Goal: Use online tool/utility: Use online tool/utility

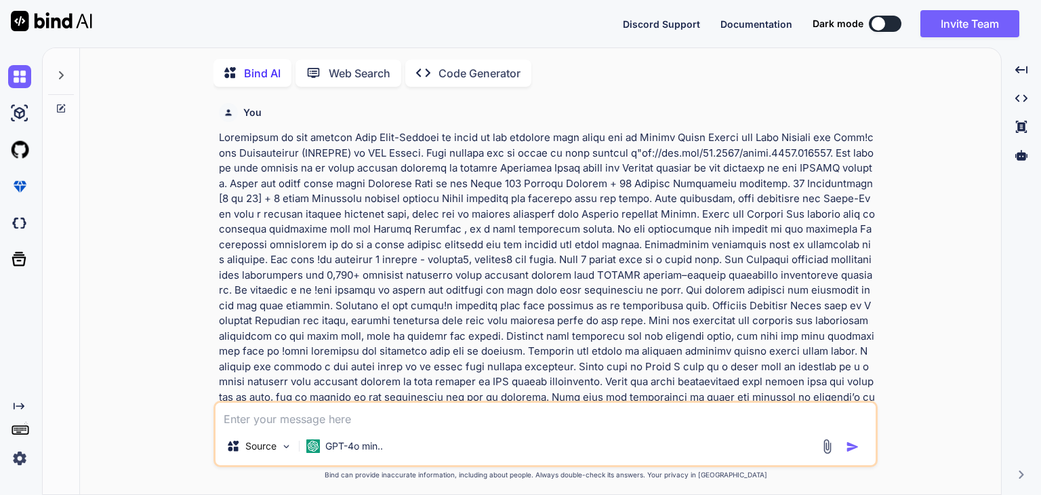
scroll to position [5, 0]
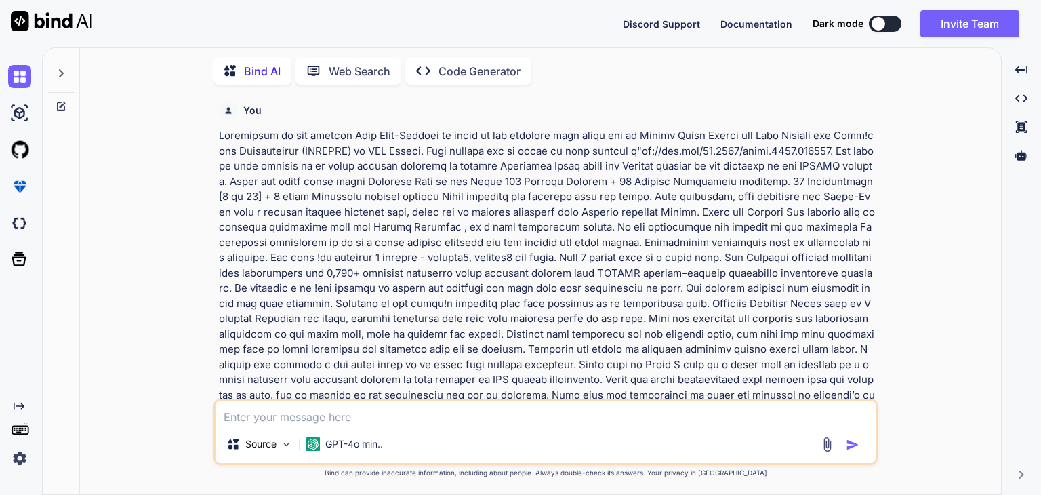
click at [348, 421] on textarea at bounding box center [546, 413] width 660 height 24
paste textarea "# Applied Data Science and Machine Intelligence ## A program by IIT Madras and …"
type textarea "# Applied Data Science and Machine Intelligence ## A program by IIT Madras and …"
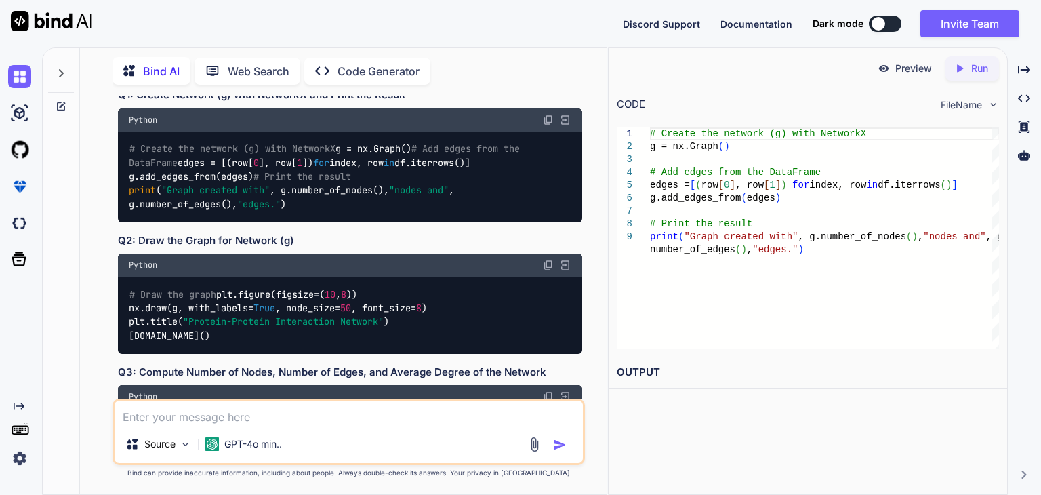
scroll to position [2492, 0]
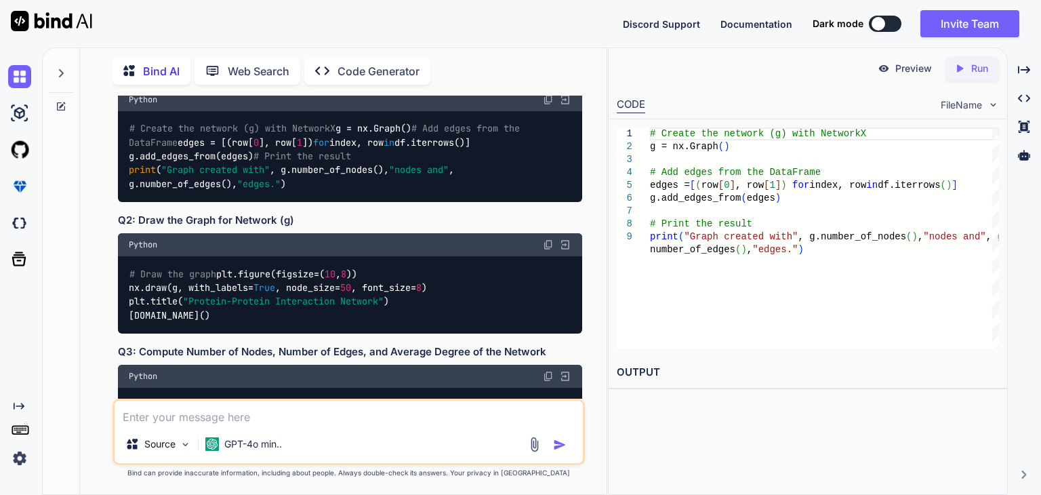
click at [546, 105] on img at bounding box center [548, 99] width 11 height 11
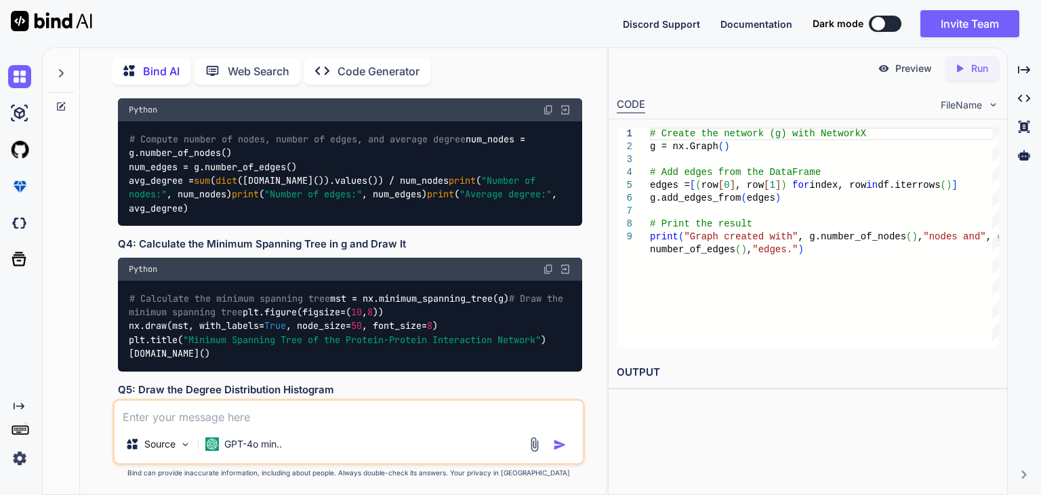
scroll to position [2763, 0]
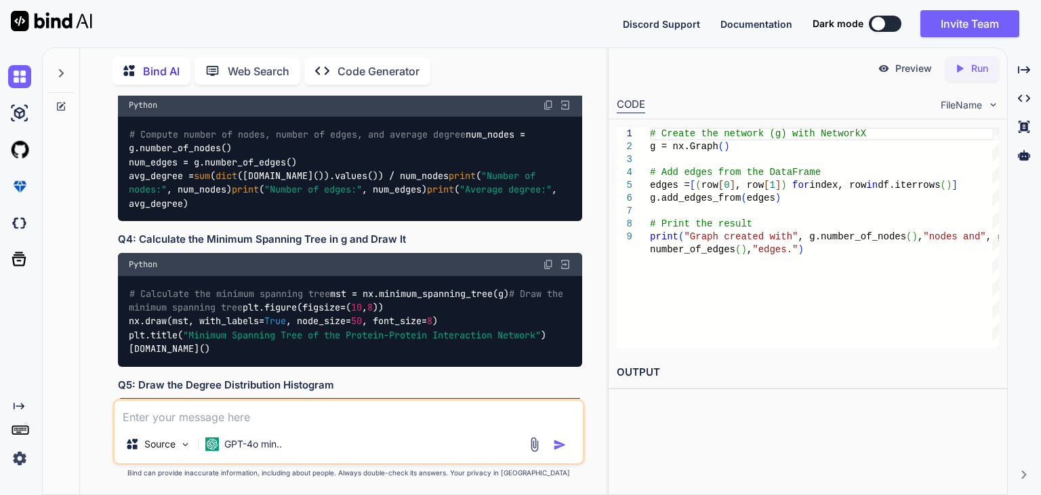
click at [544, 111] on img at bounding box center [548, 105] width 11 height 11
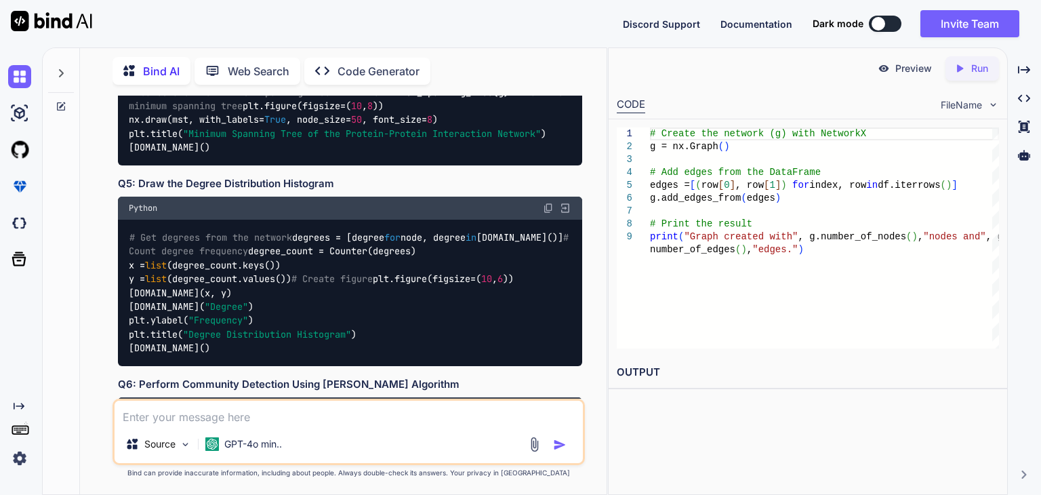
scroll to position [3035, 0]
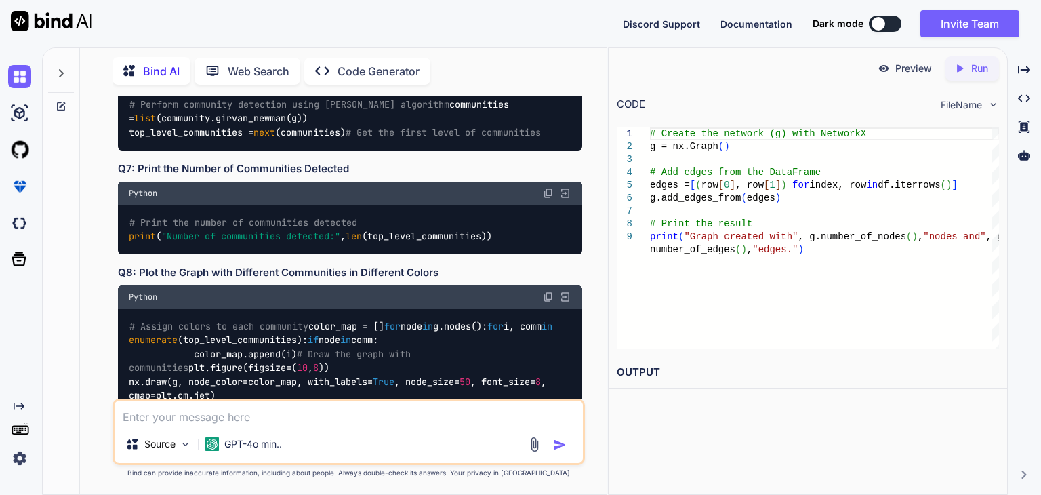
scroll to position [3306, 0]
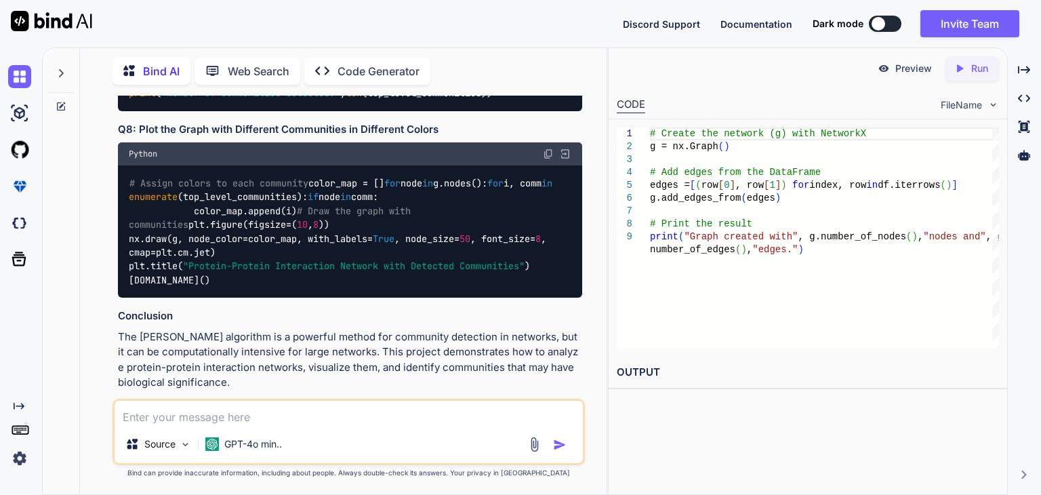
scroll to position [3509, 0]
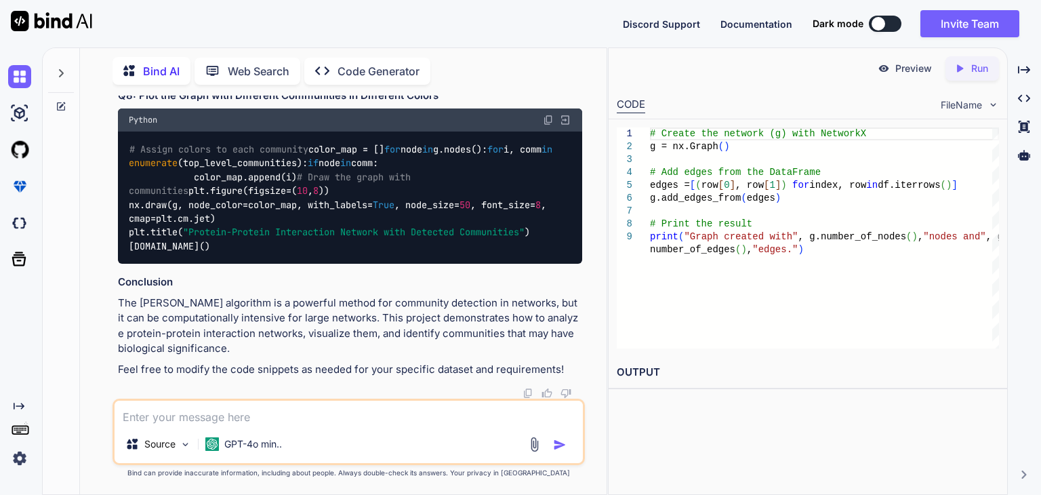
click at [546, 22] on img at bounding box center [548, 16] width 11 height 11
click at [549, 125] on img at bounding box center [548, 120] width 11 height 11
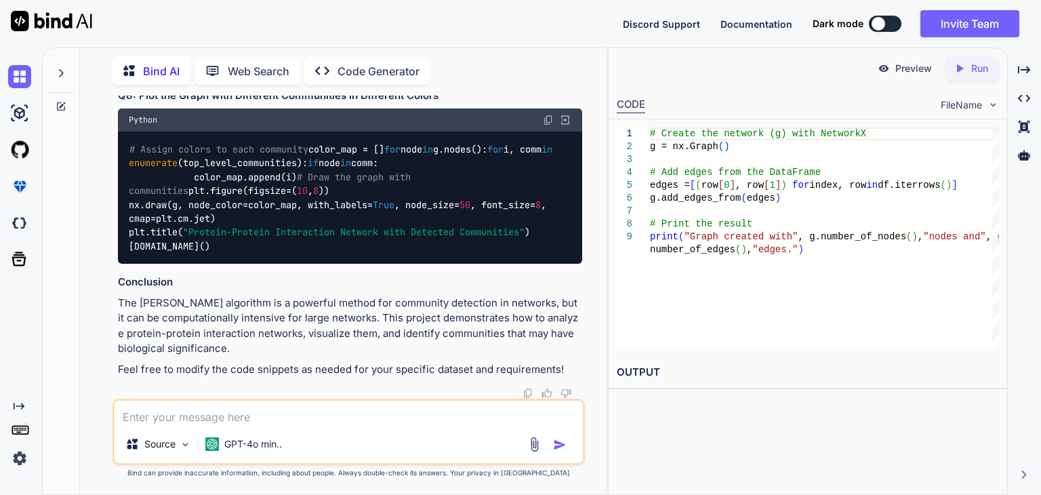
scroll to position [3509, 0]
click at [541, 132] on div "Python" at bounding box center [350, 119] width 464 height 23
click at [545, 125] on img at bounding box center [548, 120] width 11 height 11
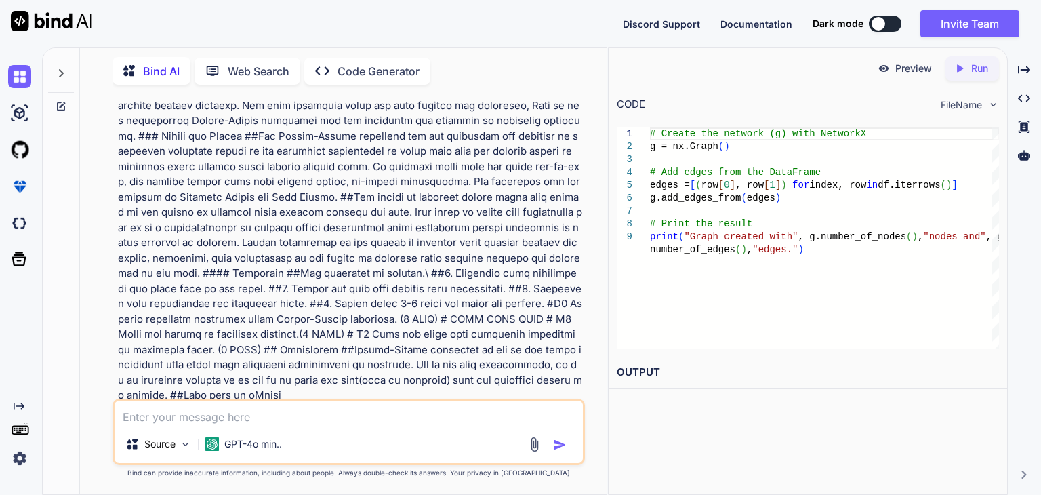
scroll to position [2085, 0]
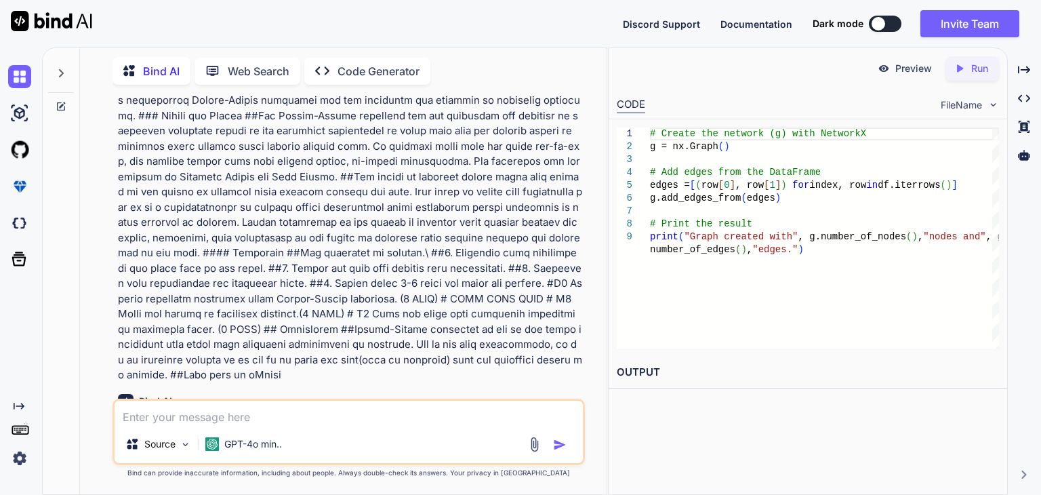
click at [252, 427] on div "Source GPT-4o min.." at bounding box center [349, 432] width 473 height 66
click at [263, 414] on textarea at bounding box center [349, 413] width 468 height 24
paste textarea "# AD#take degrees from network(g) #count degree frequency #separate degree for …"
type textarea "# AD#take degrees from network(g) #count degree frequency #separate degree for …"
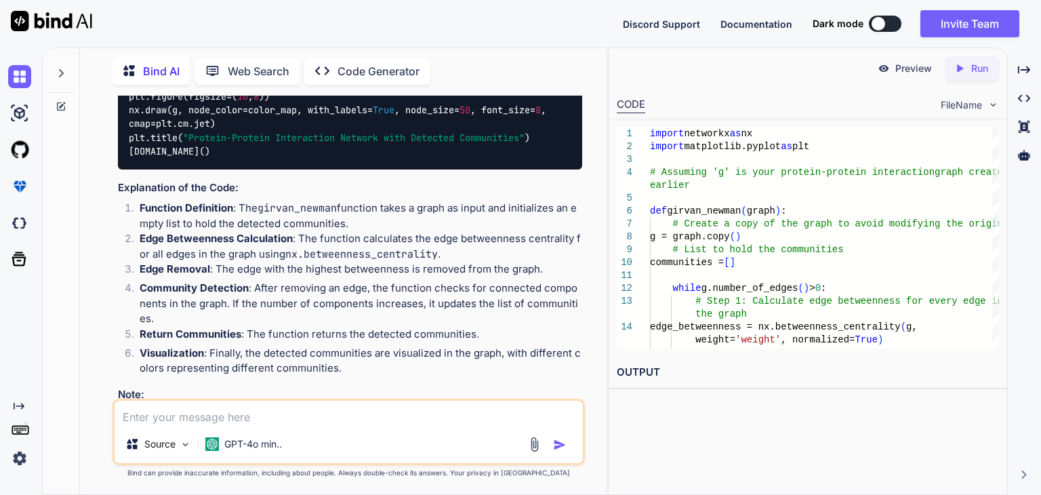
scroll to position [4562, 0]
